Goal: Transaction & Acquisition: Purchase product/service

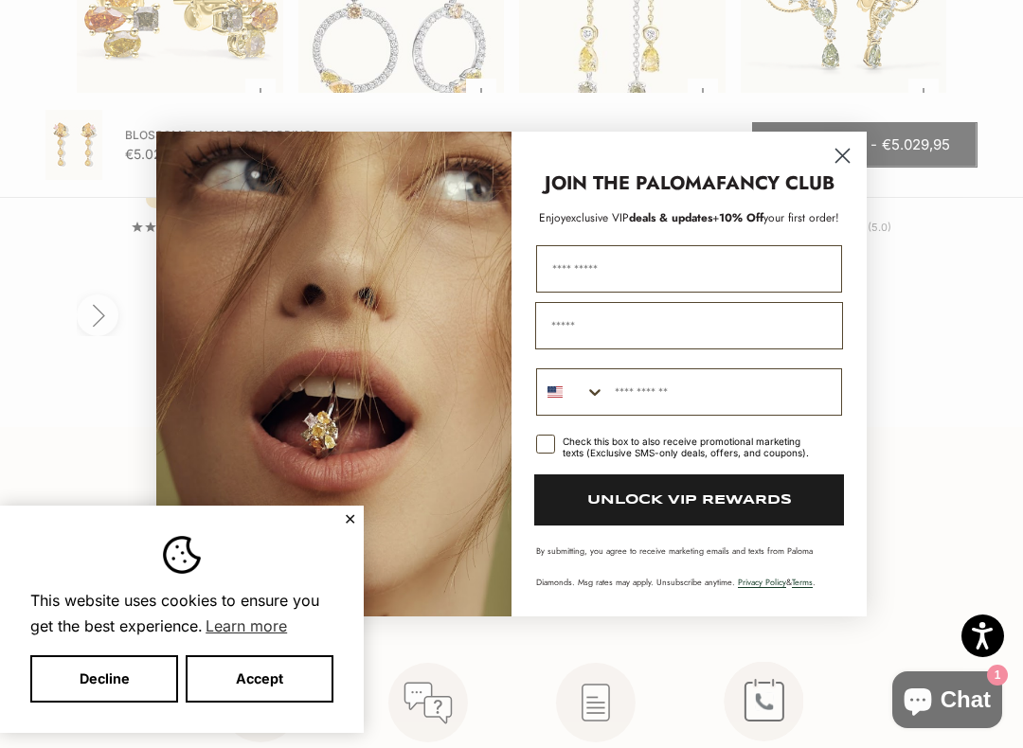
click at [844, 160] on circle "Close dialog" at bounding box center [842, 155] width 31 height 31
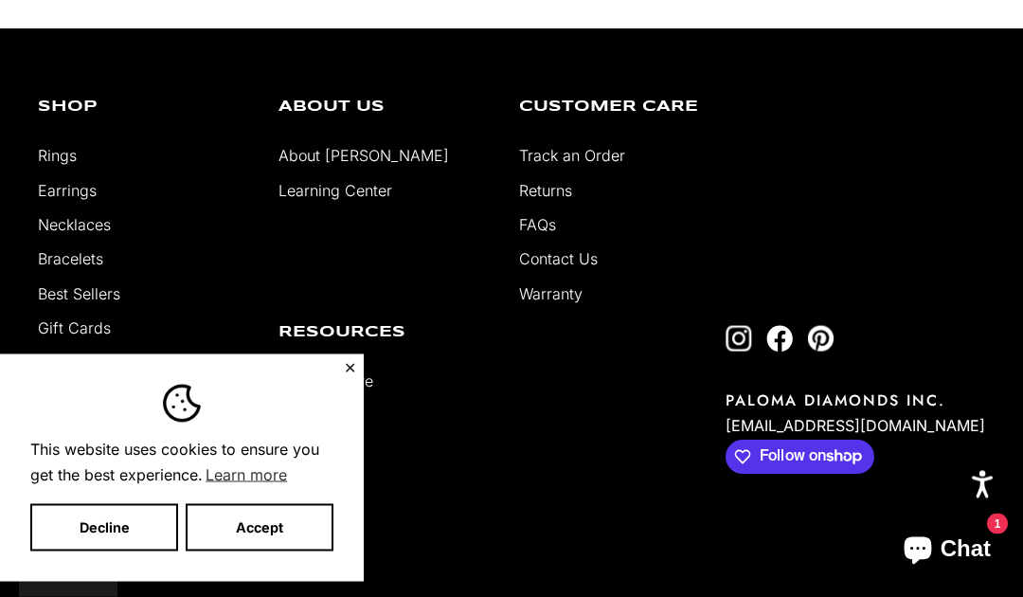
scroll to position [4215, 0]
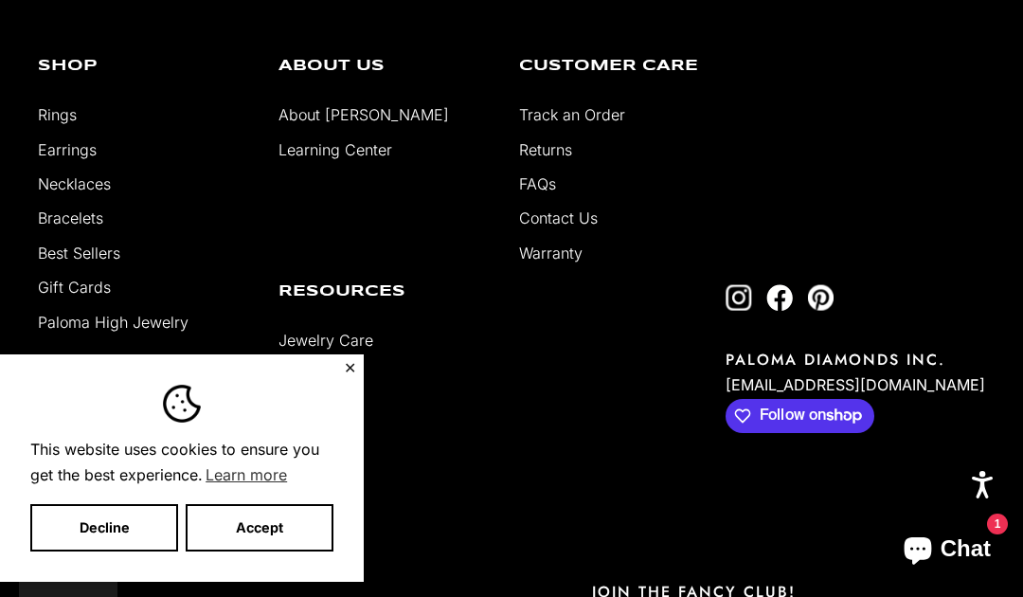
click at [348, 373] on button "✕" at bounding box center [350, 367] width 12 height 11
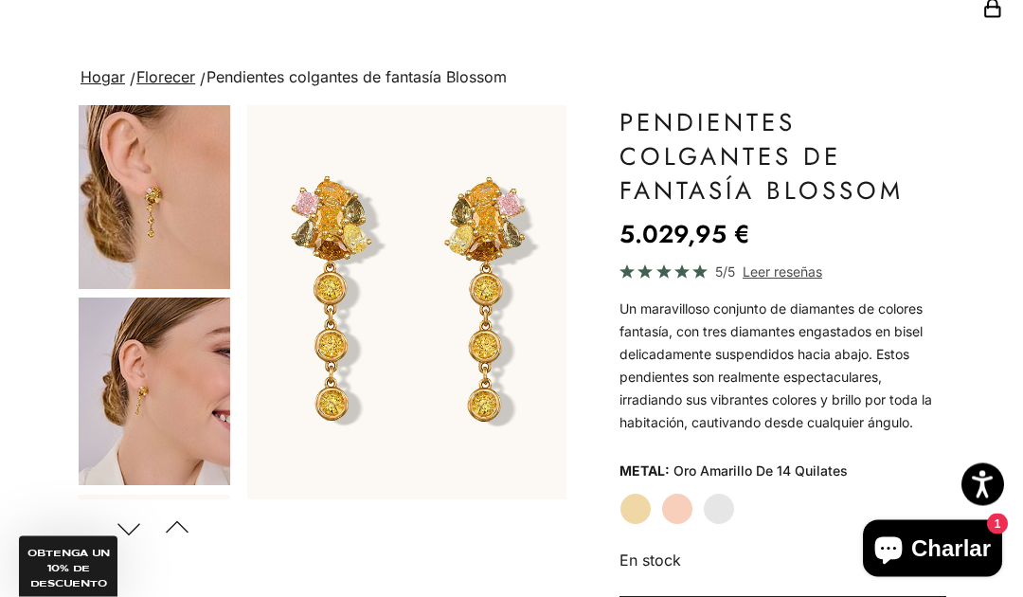
scroll to position [0, 0]
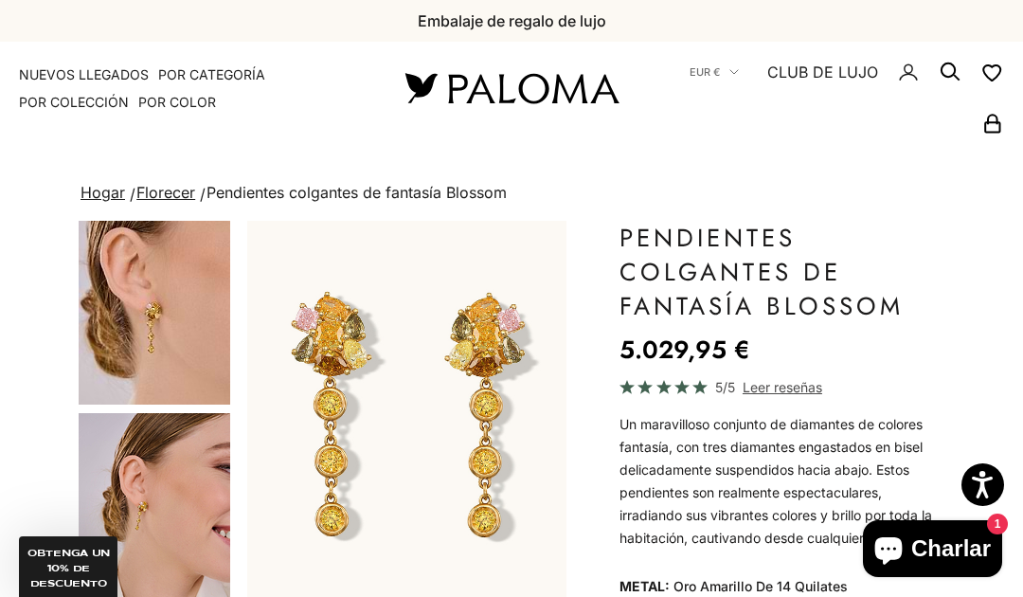
click at [490, 92] on img at bounding box center [511, 88] width 227 height 40
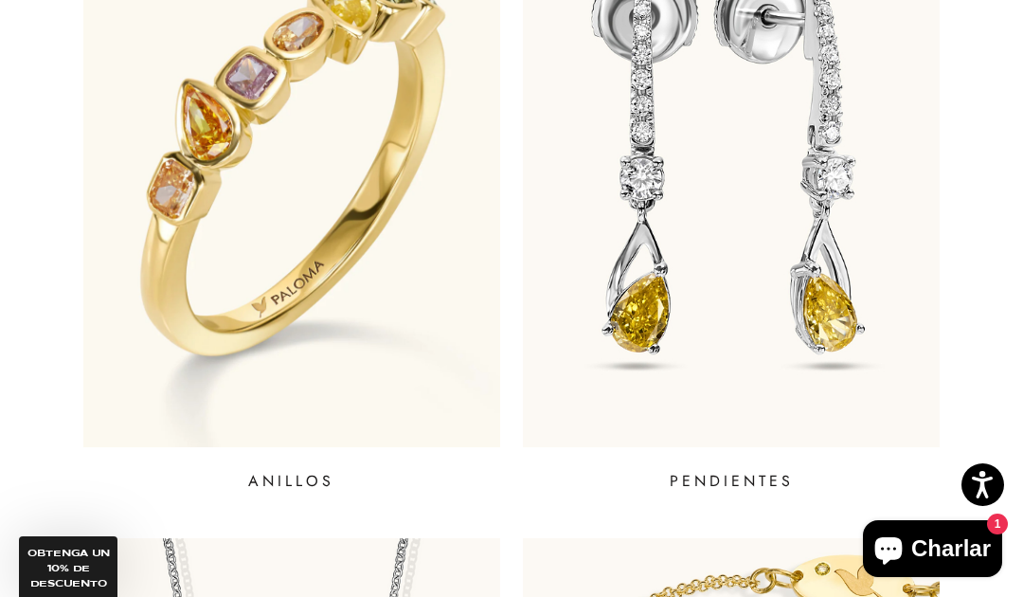
scroll to position [811, 0]
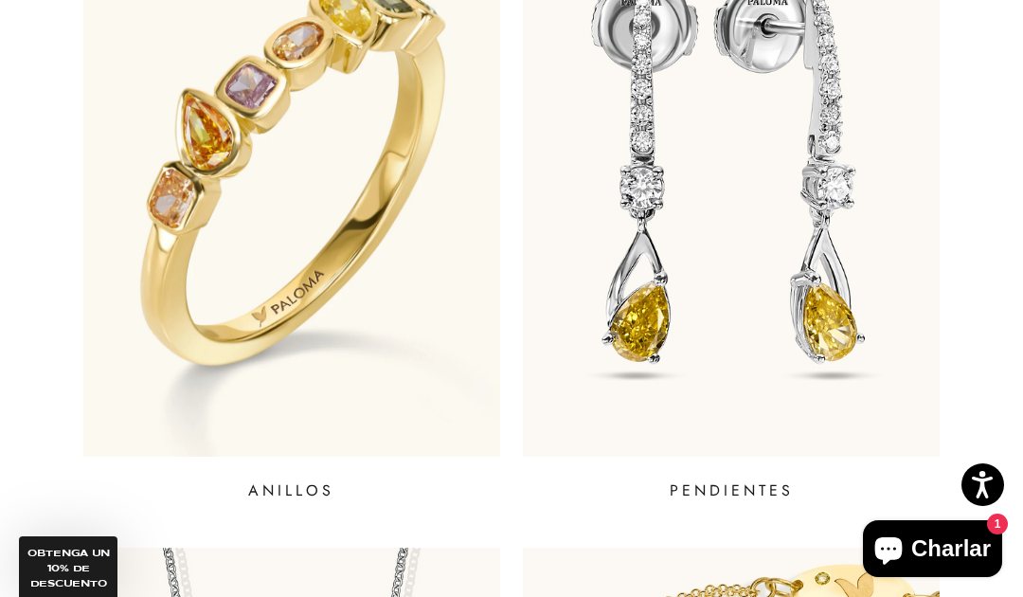
click at [398, 326] on img at bounding box center [291, 172] width 417 height 567
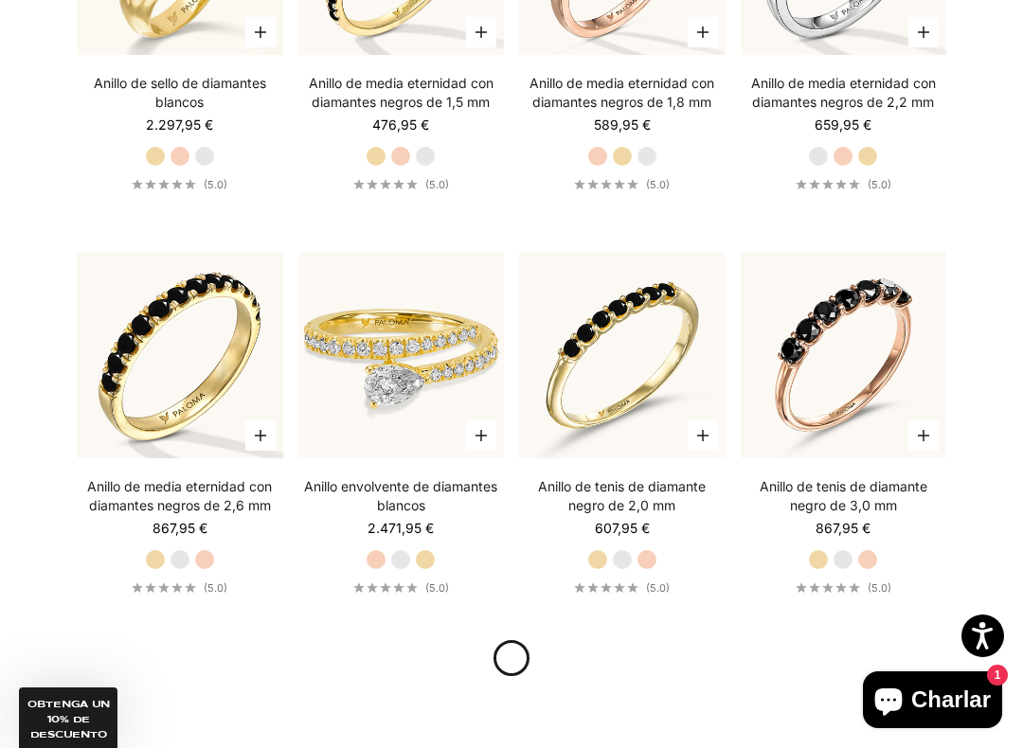
scroll to position [6051, 0]
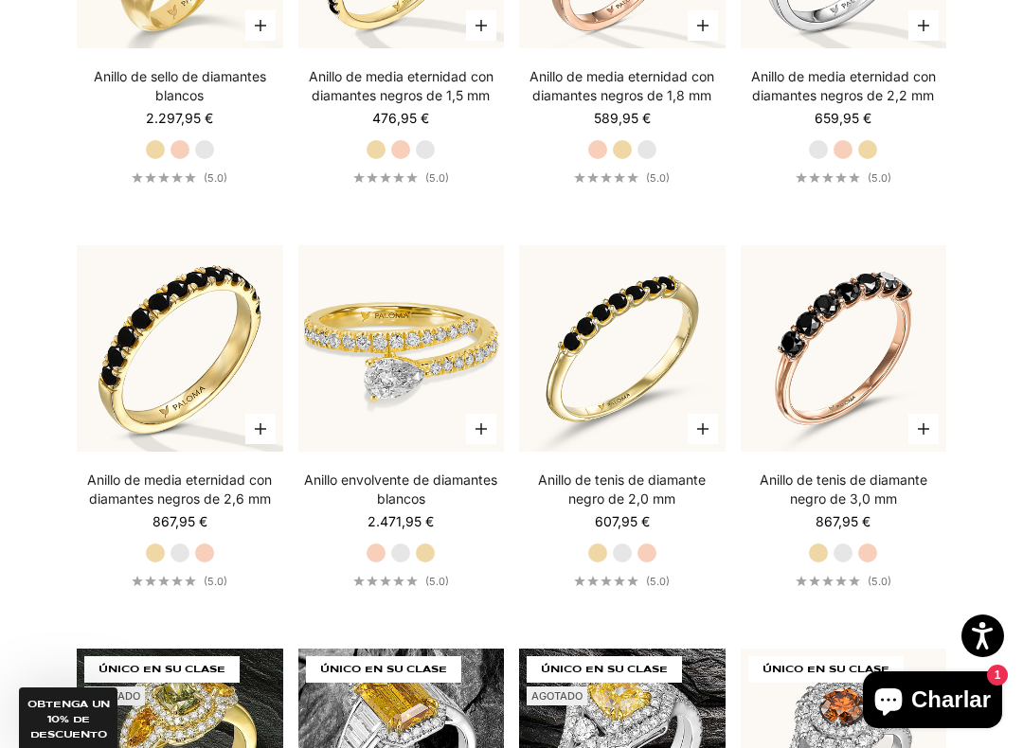
click at [453, 425] on img at bounding box center [401, 349] width 226 height 226
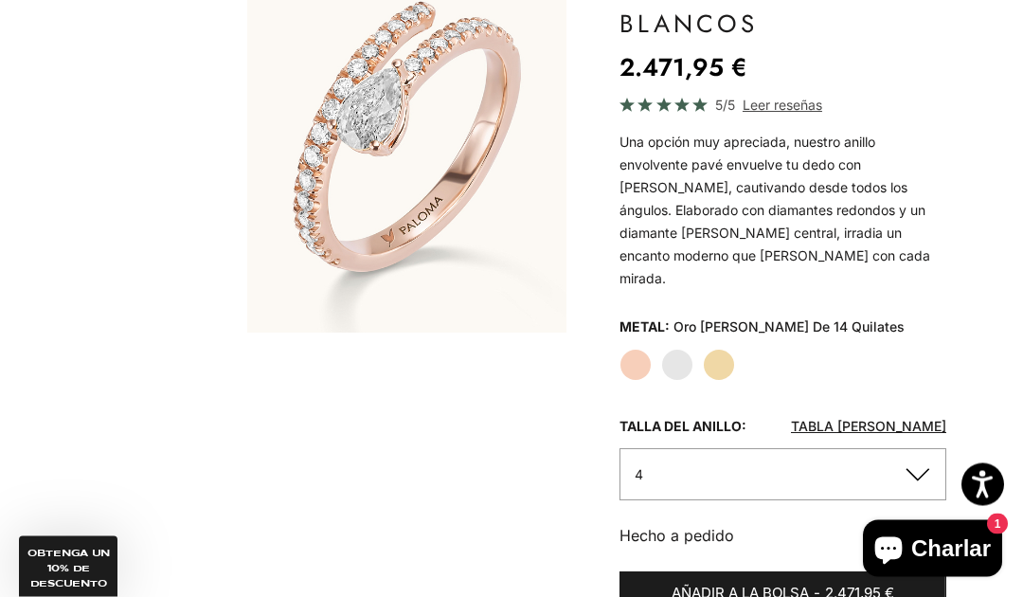
scroll to position [282, 0]
click at [912, 448] on button "4" at bounding box center [783, 474] width 327 height 52
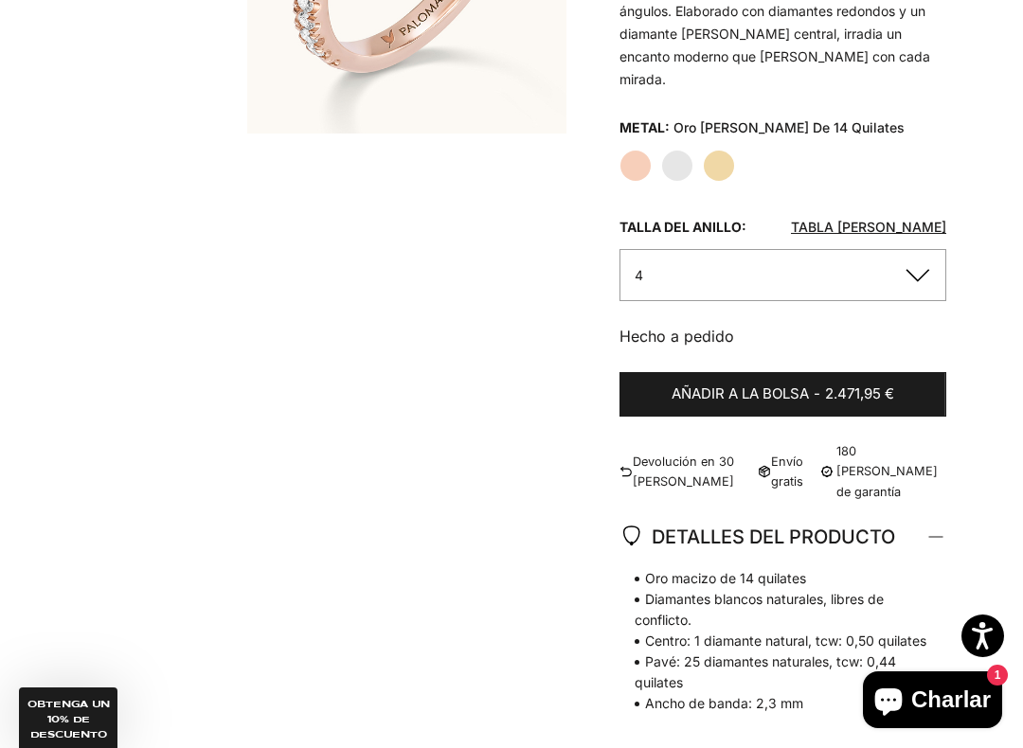
scroll to position [548, 0]
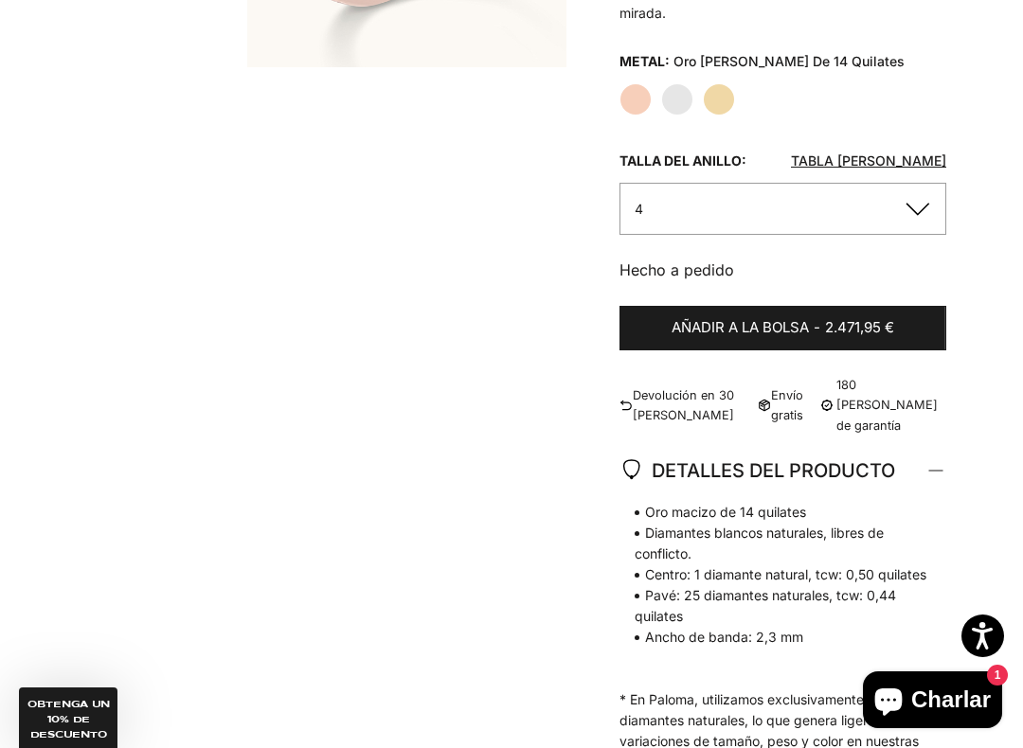
click at [907, 183] on button "4" at bounding box center [783, 209] width 327 height 52
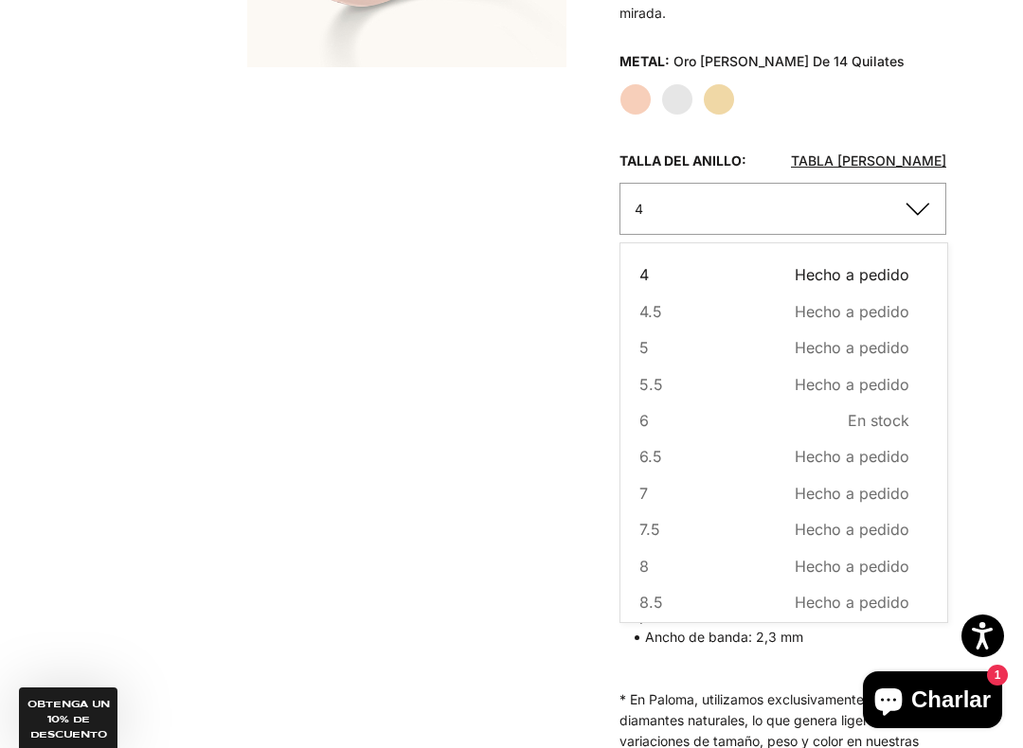
scroll to position [0, 0]
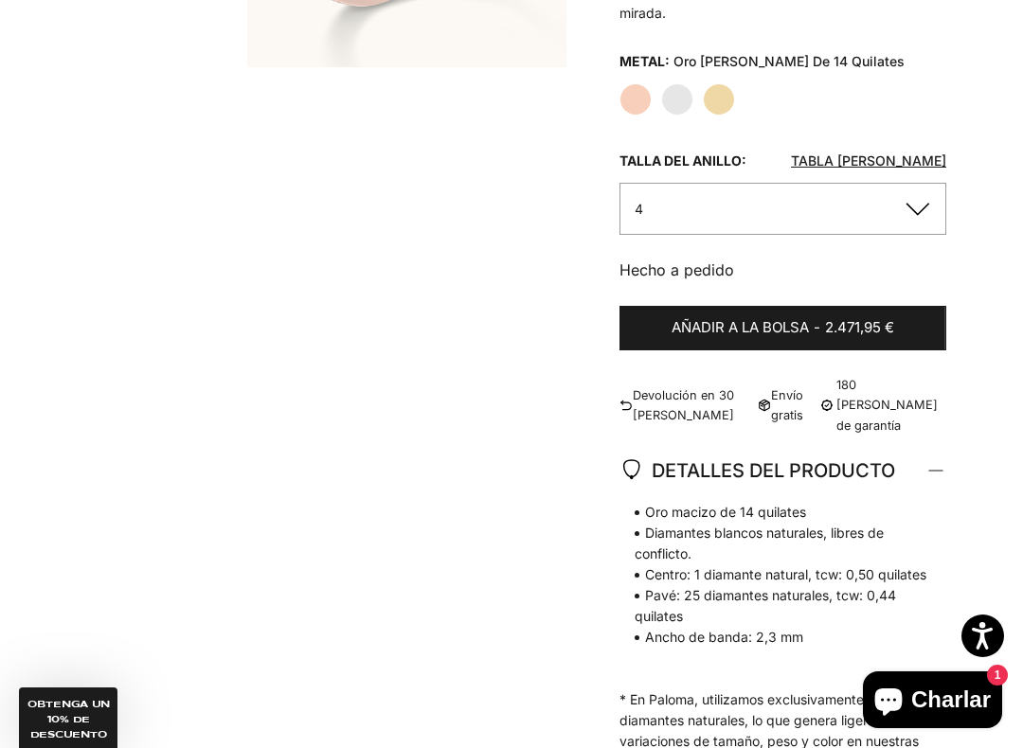
click at [915, 153] on font "Tabla [PERSON_NAME]" at bounding box center [868, 161] width 155 height 16
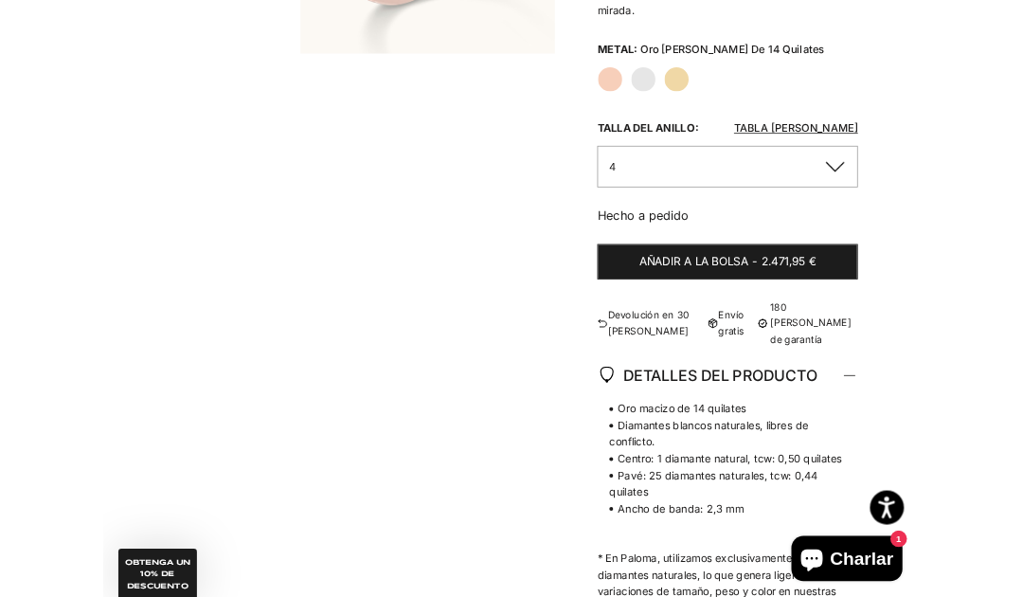
scroll to position [646, 0]
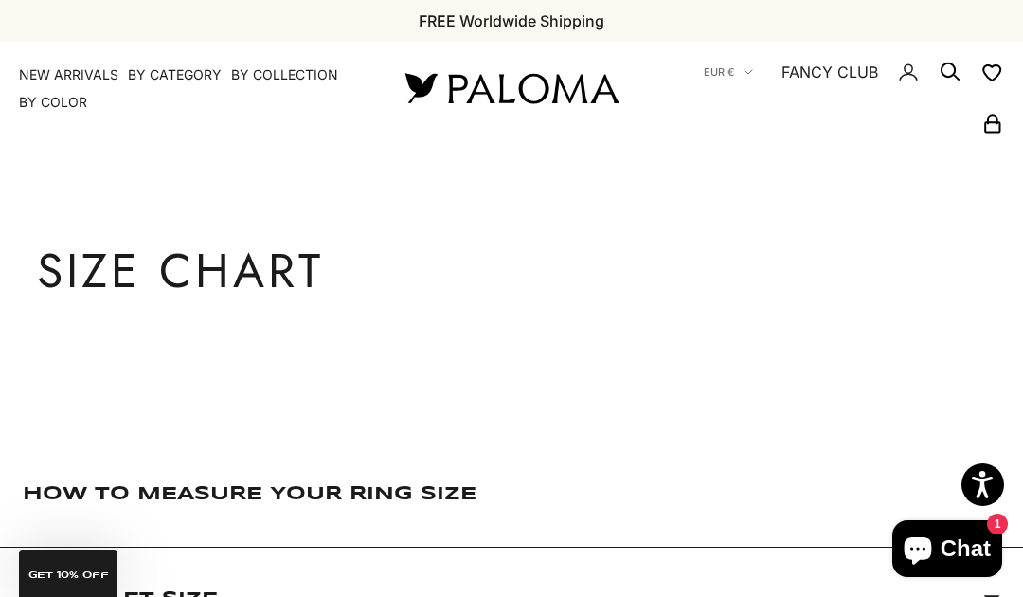
click at [570, 102] on img at bounding box center [511, 88] width 227 height 40
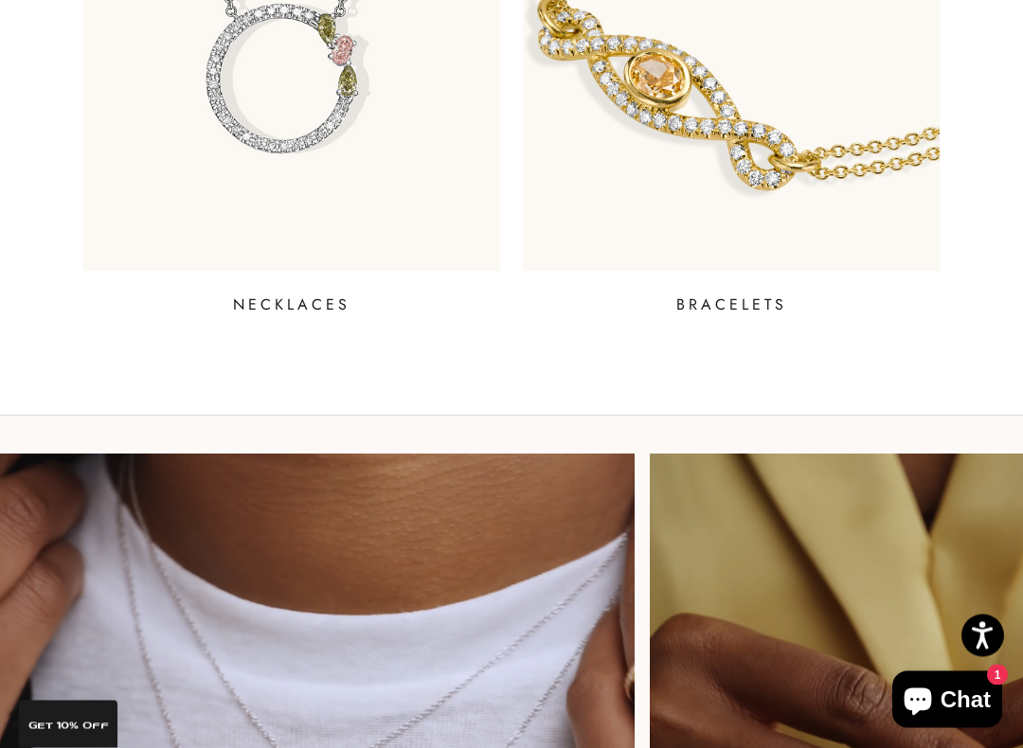
scroll to position [1655, 0]
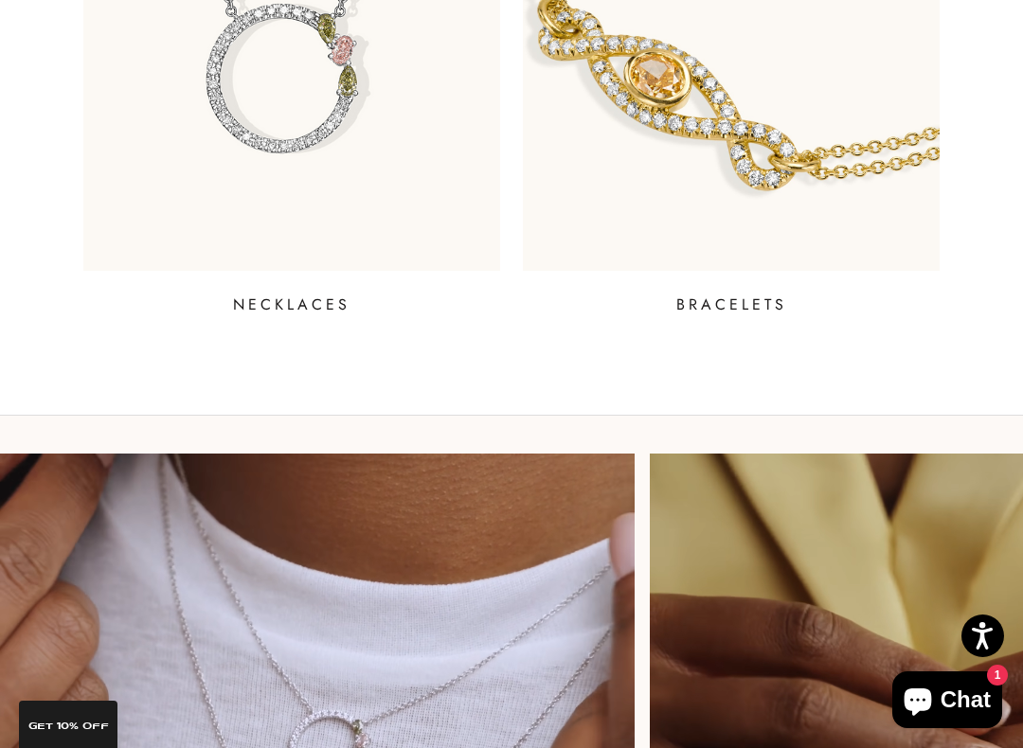
click at [326, 315] on p "NECKLACES" at bounding box center [291, 305] width 117 height 23
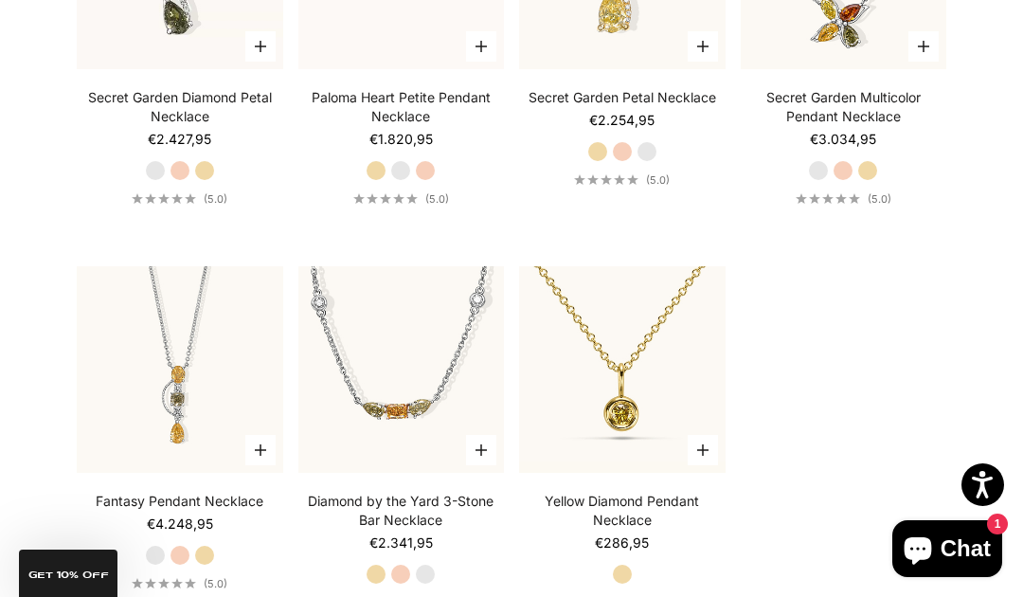
scroll to position [1860, 0]
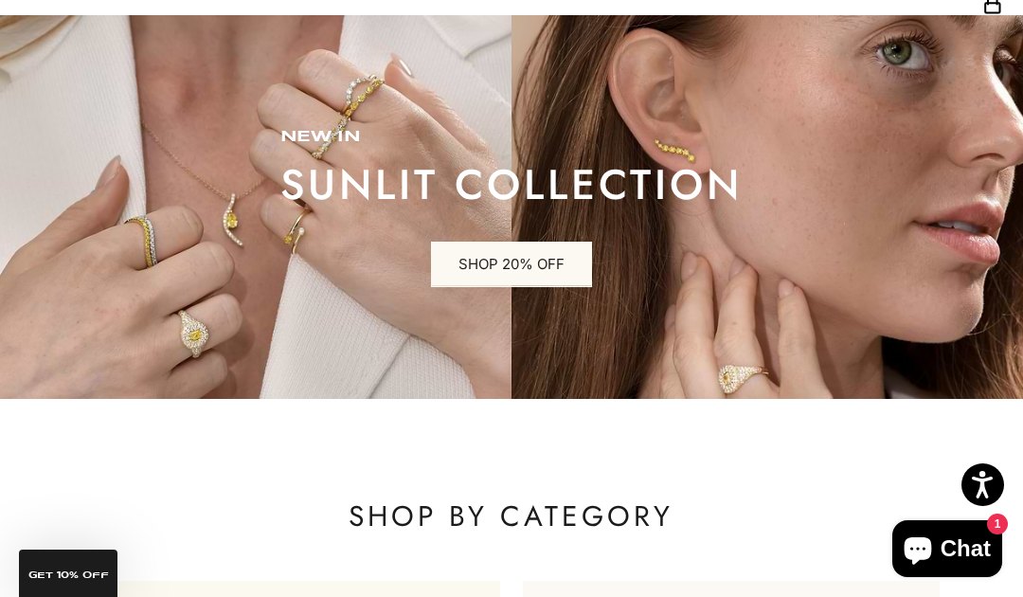
scroll to position [117, 0]
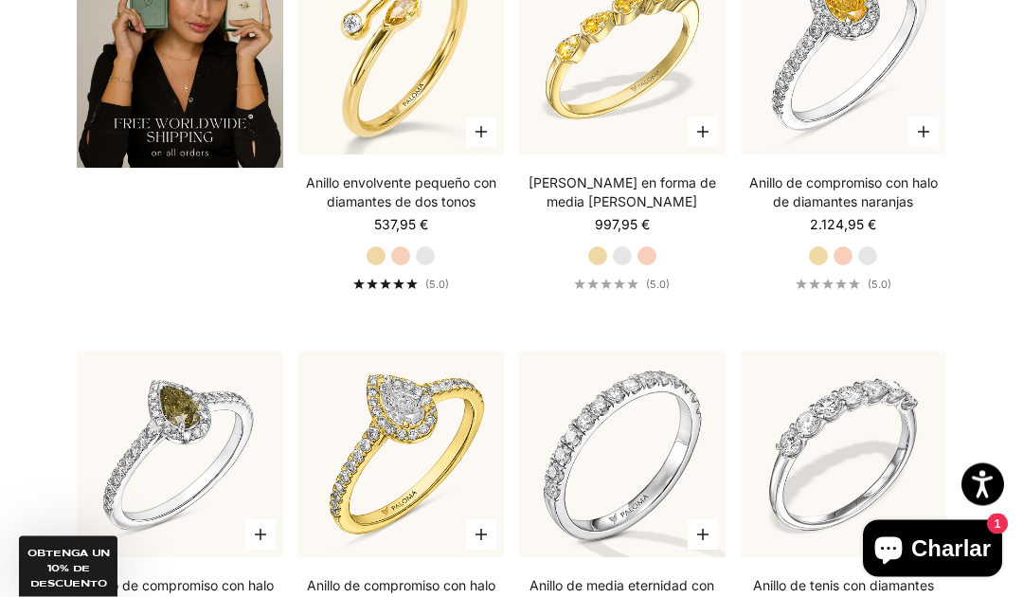
scroll to position [3029, 0]
click at [435, 430] on img at bounding box center [401, 454] width 226 height 226
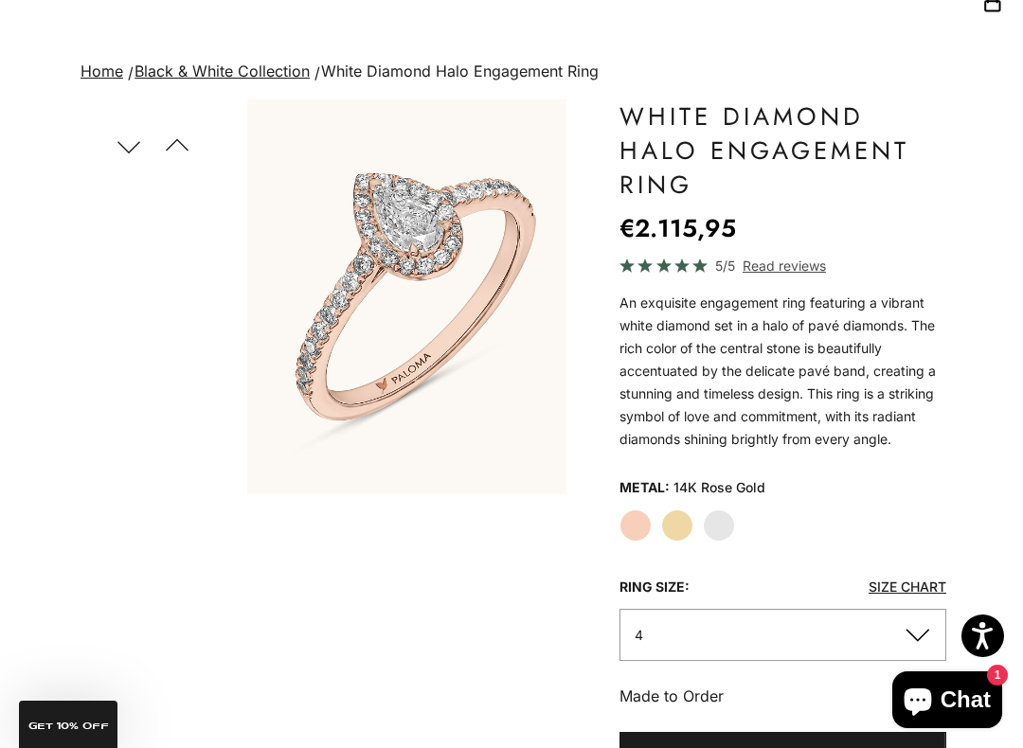
scroll to position [184, 0]
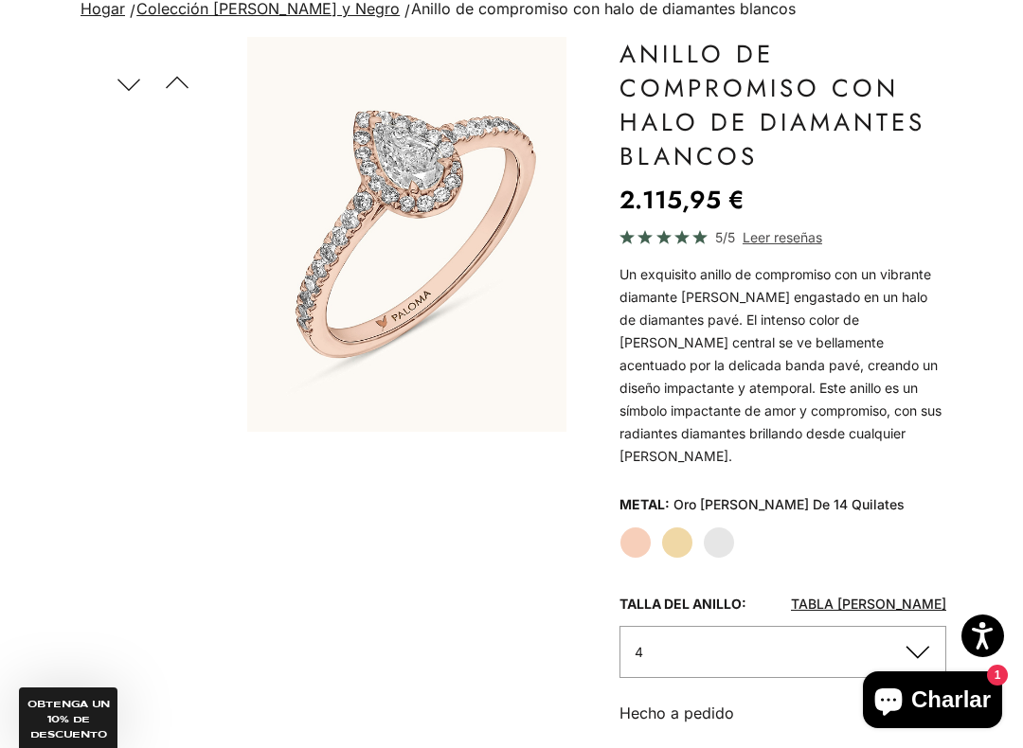
click at [681, 527] on label "Oro amarillo" at bounding box center [677, 543] width 32 height 32
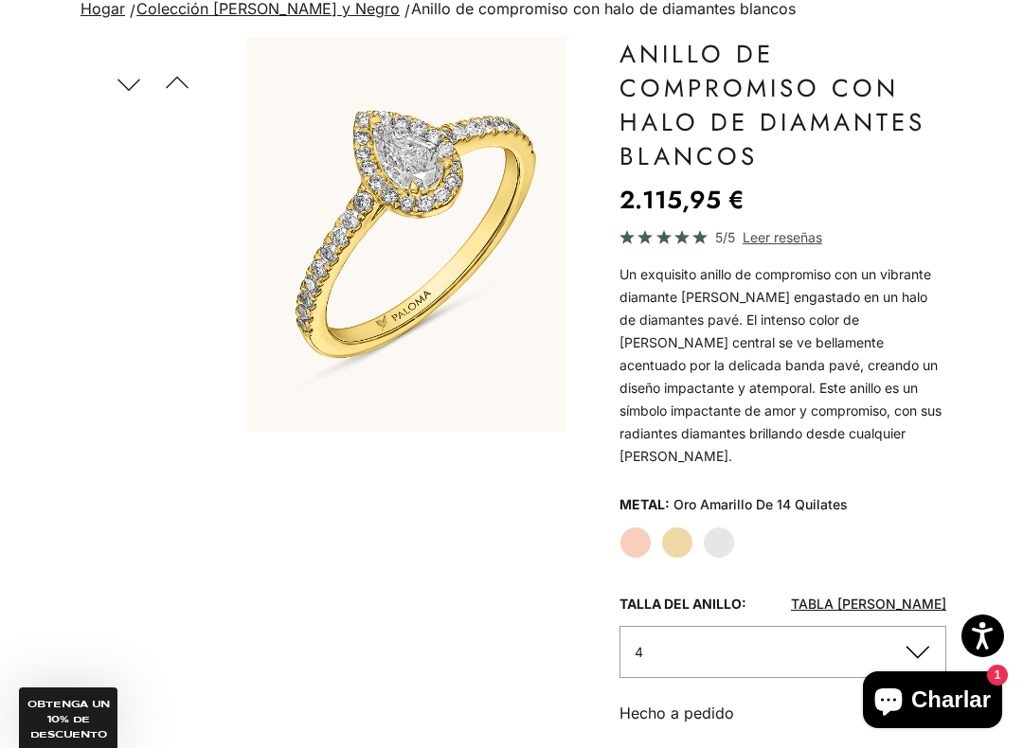
click at [724, 527] on label "Oro blanco" at bounding box center [719, 543] width 32 height 32
